Goal: Transaction & Acquisition: Purchase product/service

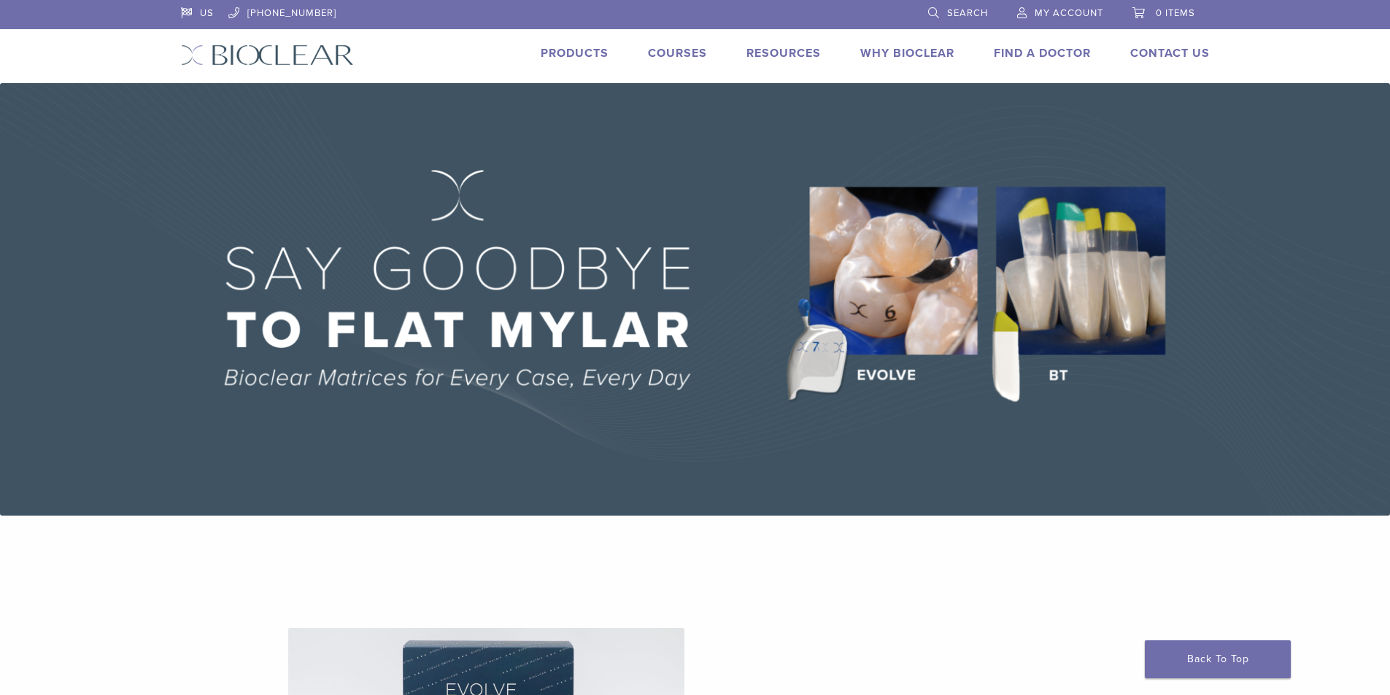
click at [1062, 12] on span "My Account" at bounding box center [1069, 13] width 69 height 12
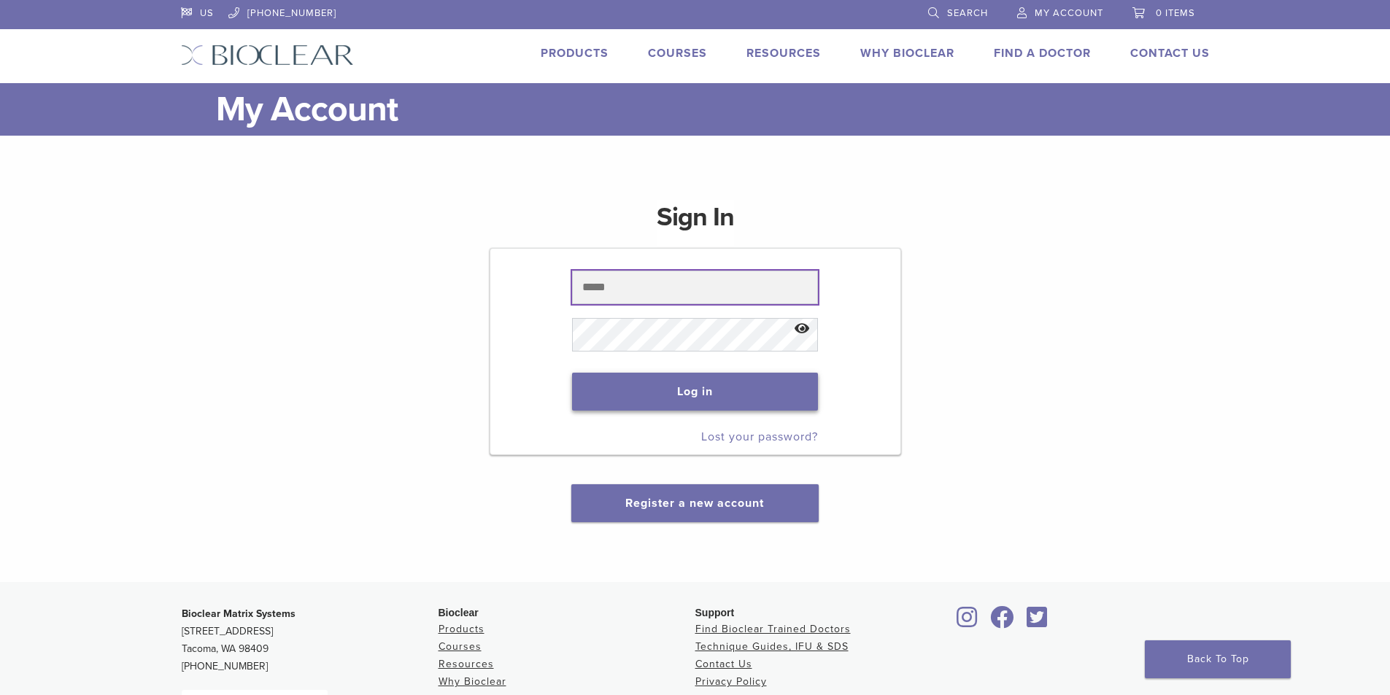
type input "**********"
click at [760, 386] on button "Log in" at bounding box center [695, 392] width 246 height 38
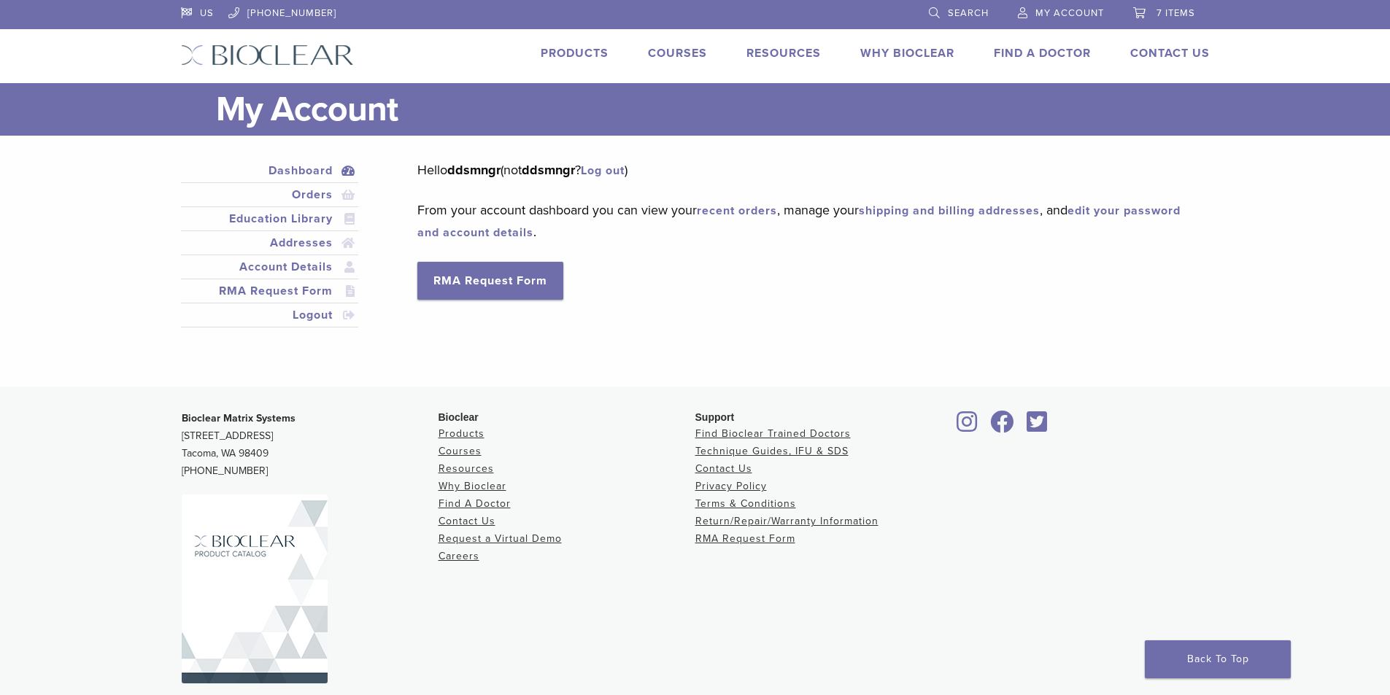
click at [1174, 12] on span "7 items" at bounding box center [1175, 13] width 39 height 12
click at [1159, 5] on link "7 items" at bounding box center [1164, 11] width 62 height 22
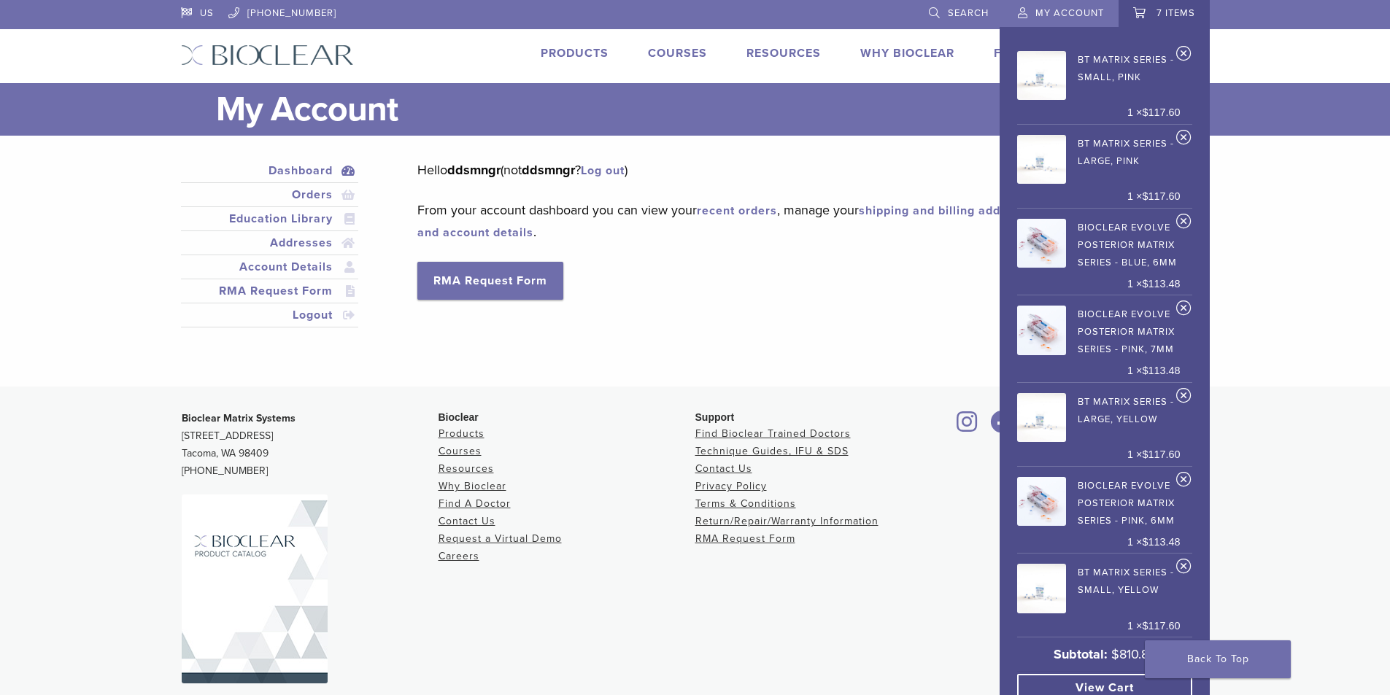
click at [1159, 5] on link "7 items" at bounding box center [1164, 11] width 62 height 22
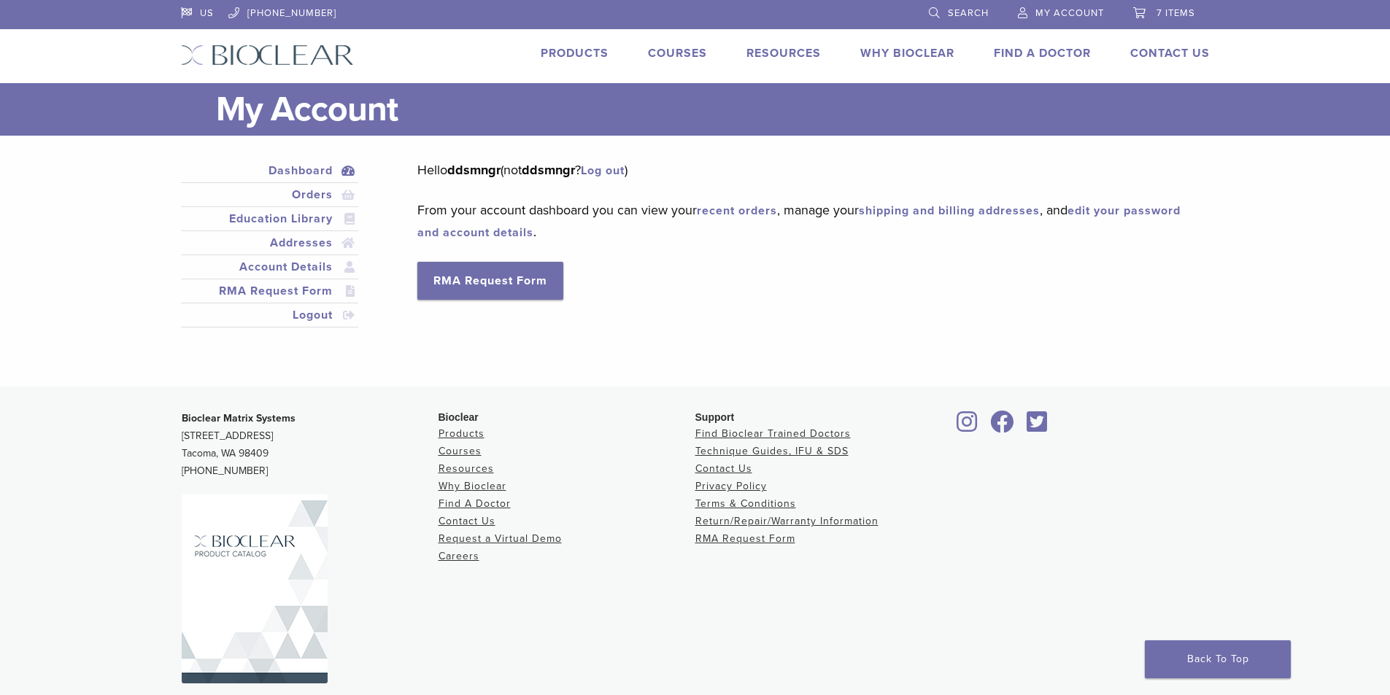
click at [1159, 4] on link "7 items" at bounding box center [1164, 11] width 62 height 22
click at [1171, 10] on span "7 items" at bounding box center [1175, 13] width 39 height 12
click at [1175, 9] on span "7 items" at bounding box center [1175, 13] width 39 height 12
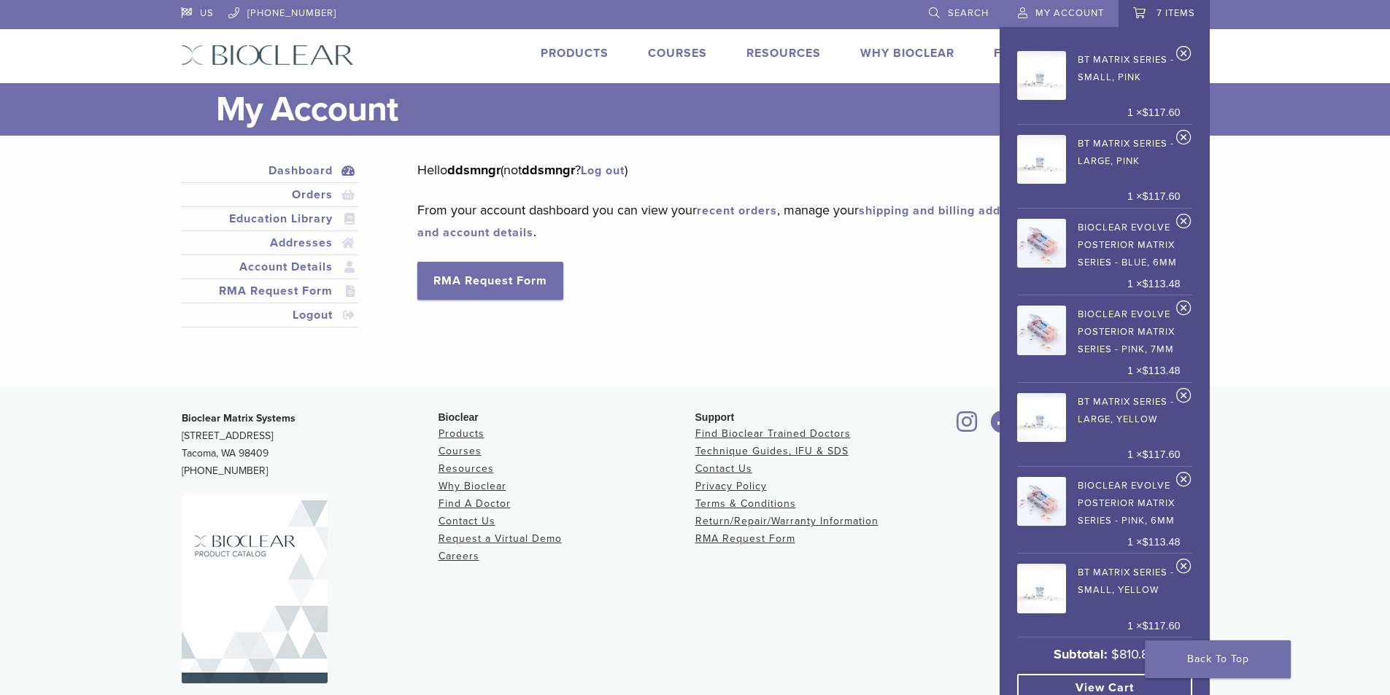
click at [1064, 684] on link "View cart" at bounding box center [1104, 688] width 175 height 28
